Goal: Task Accomplishment & Management: Complete application form

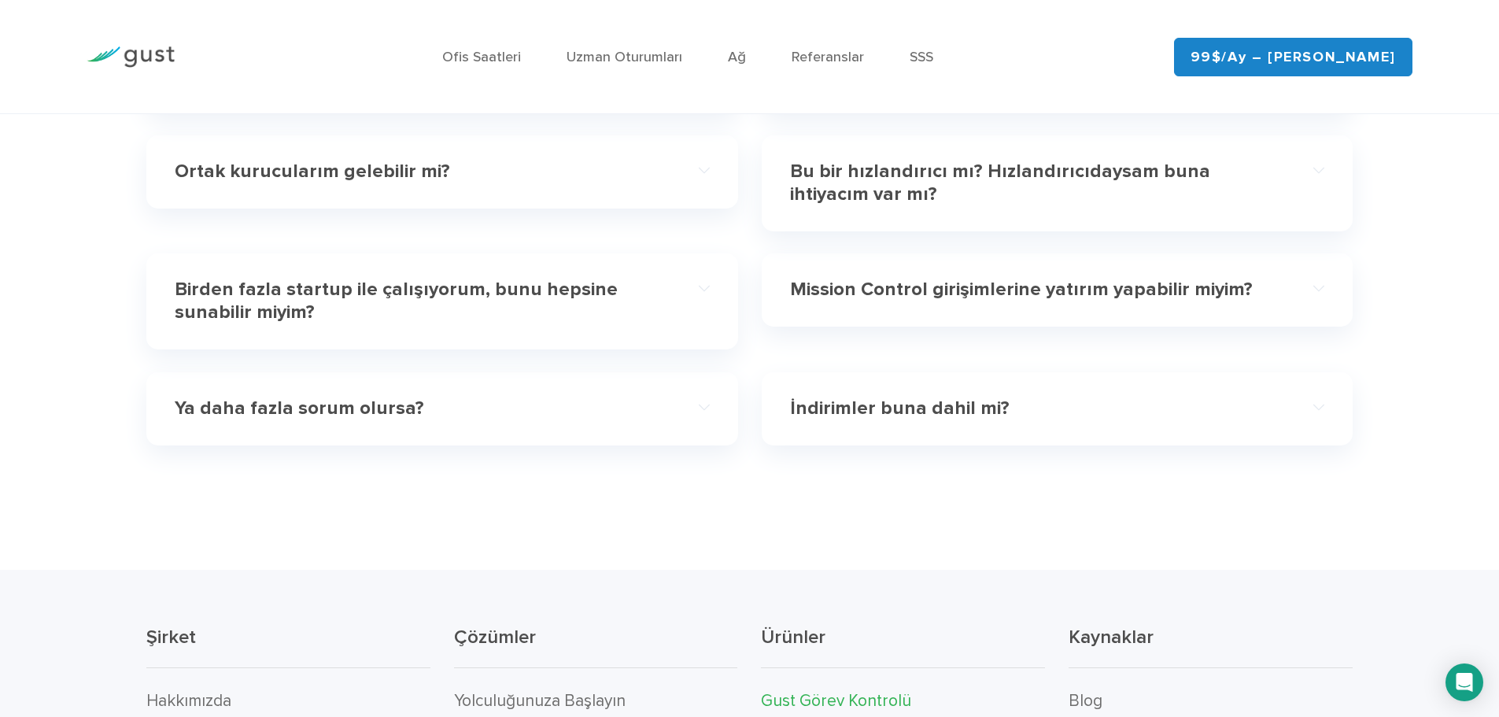
scroll to position [5287, 0]
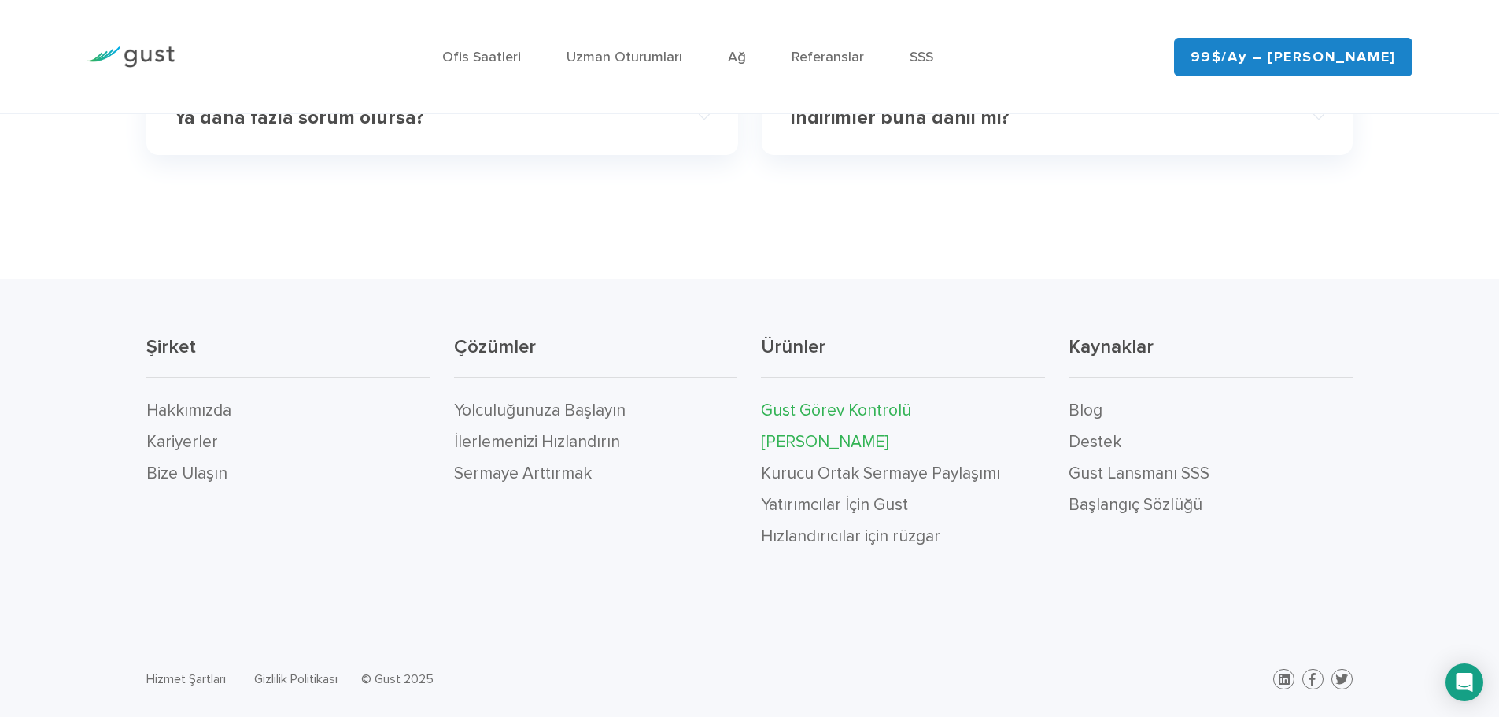
click at [817, 444] on font "[PERSON_NAME]" at bounding box center [824, 442] width 127 height 20
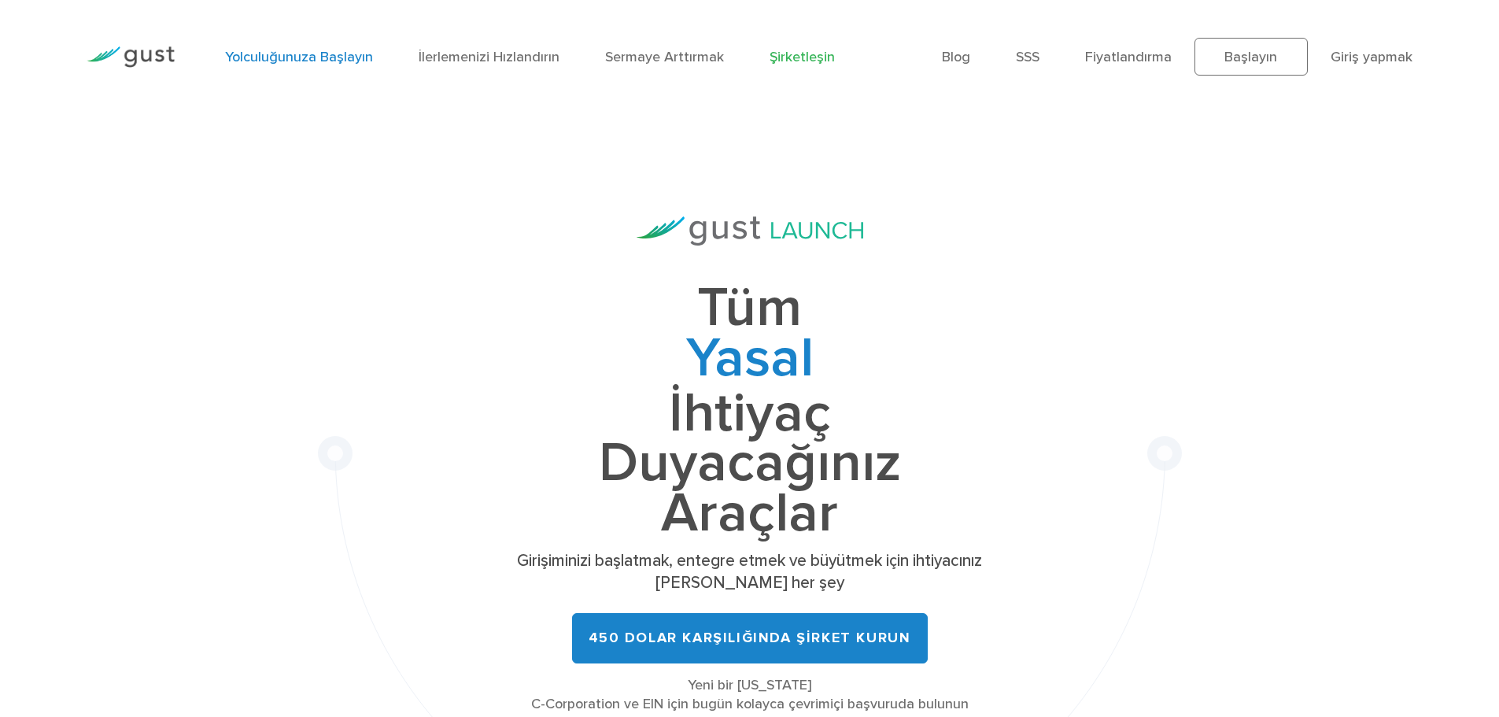
click at [317, 61] on font "Yolculuğunuza Başlayın" at bounding box center [299, 57] width 148 height 17
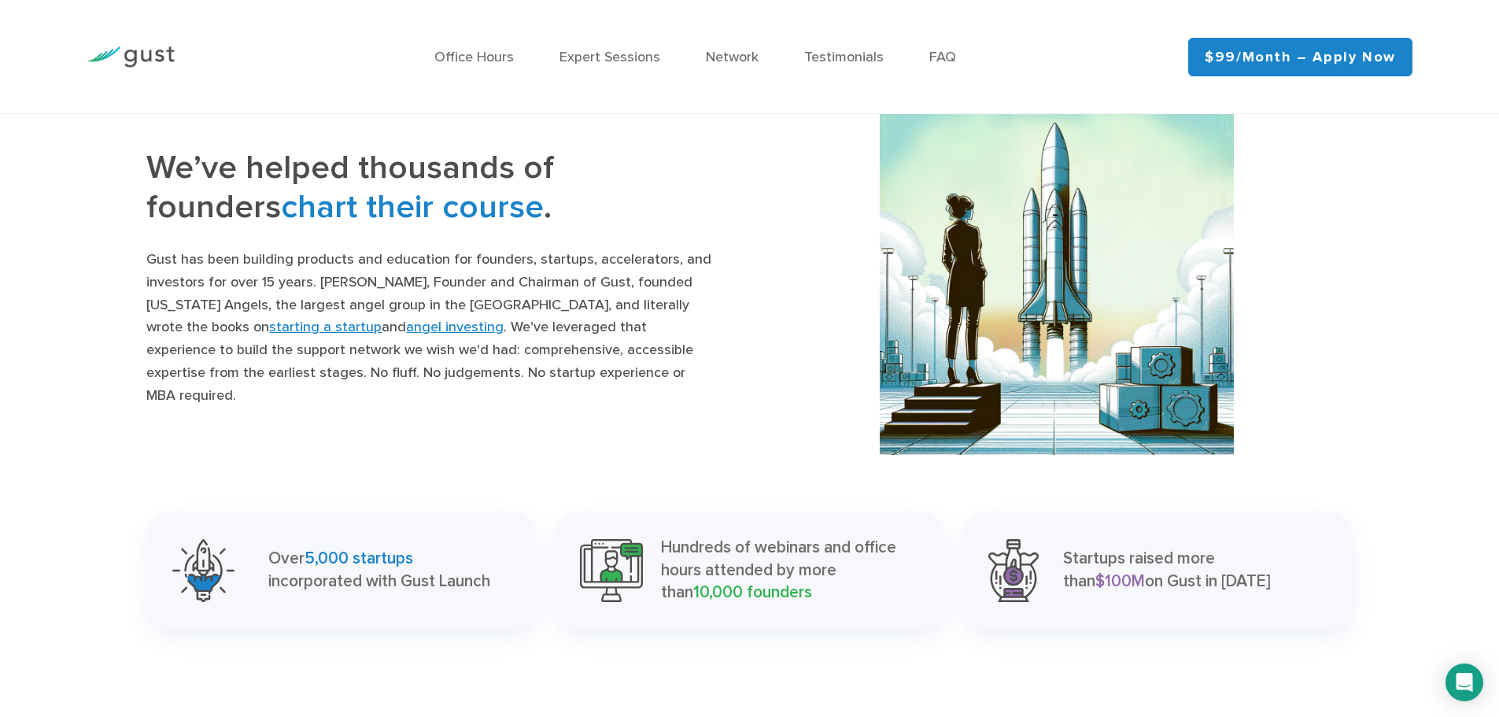
scroll to position [2124, 0]
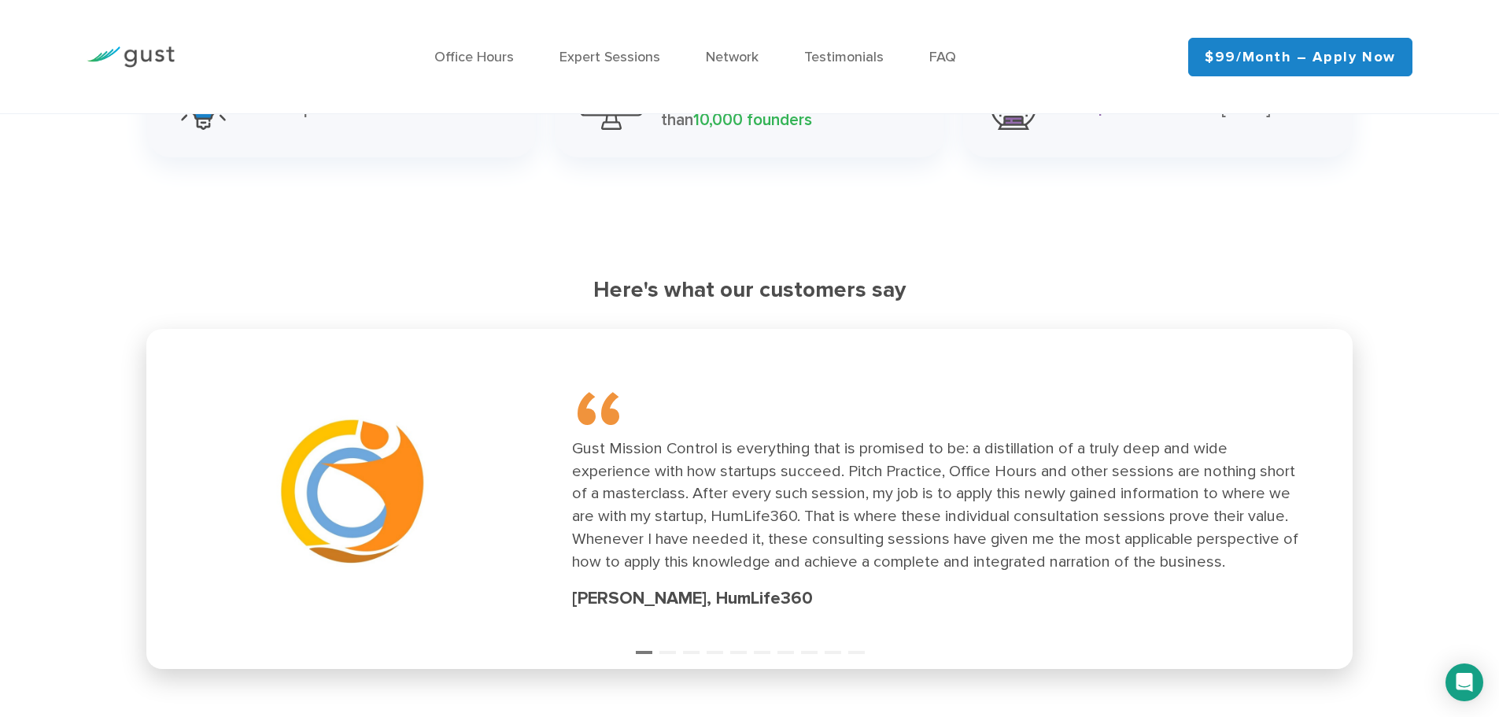
click at [1171, 84] on div "Office Hours Expert Sessions Network Testimonials FAQ" at bounding box center [694, 57] width 963 height 68
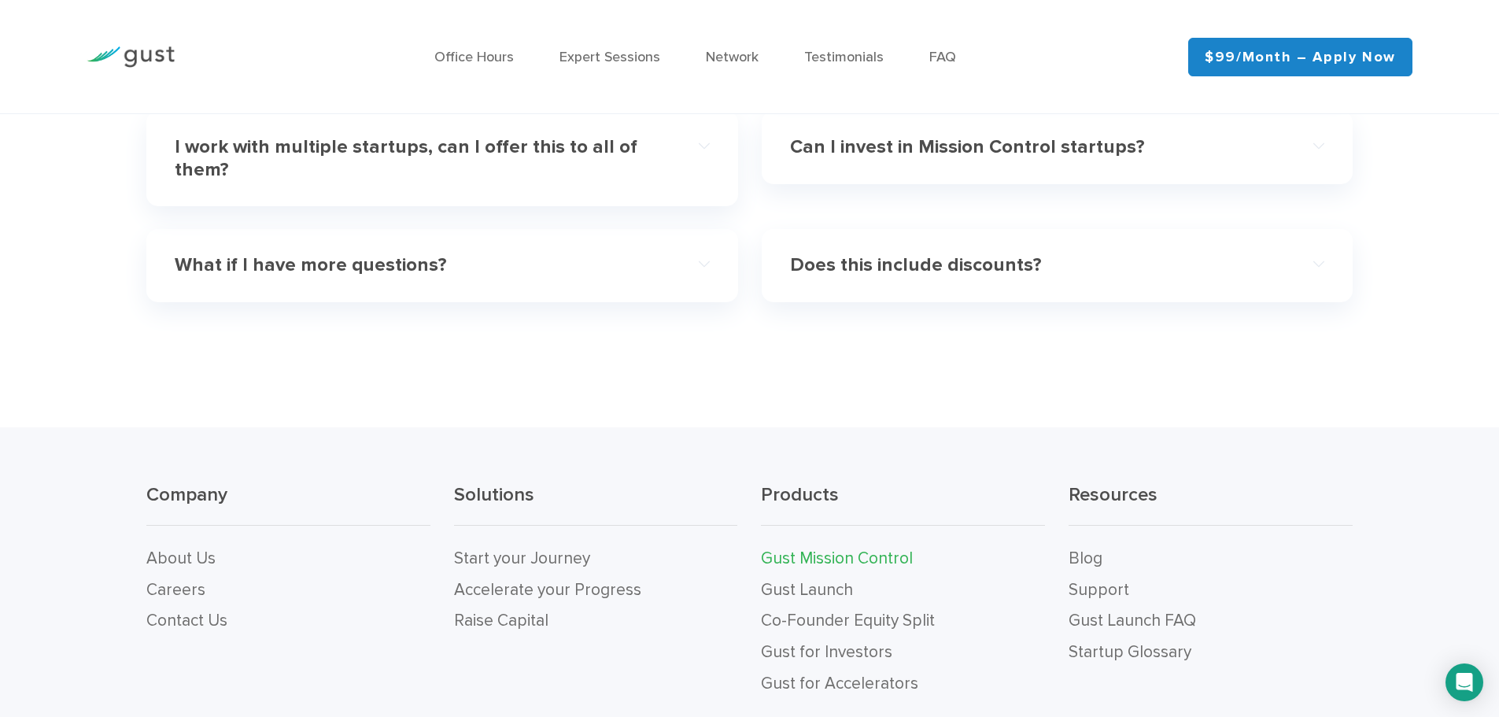
scroll to position [5182, 0]
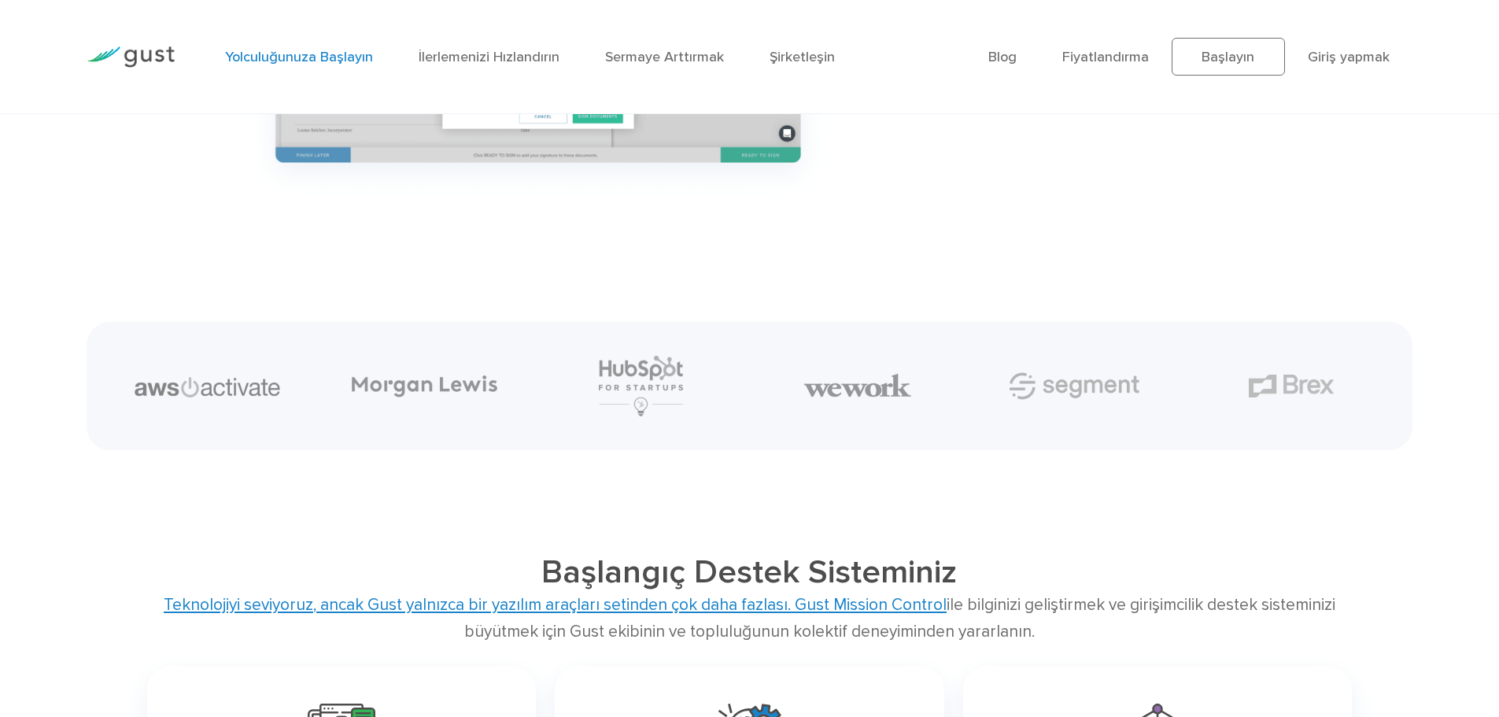
scroll to position [2911, 0]
